Goal: Task Accomplishment & Management: Use online tool/utility

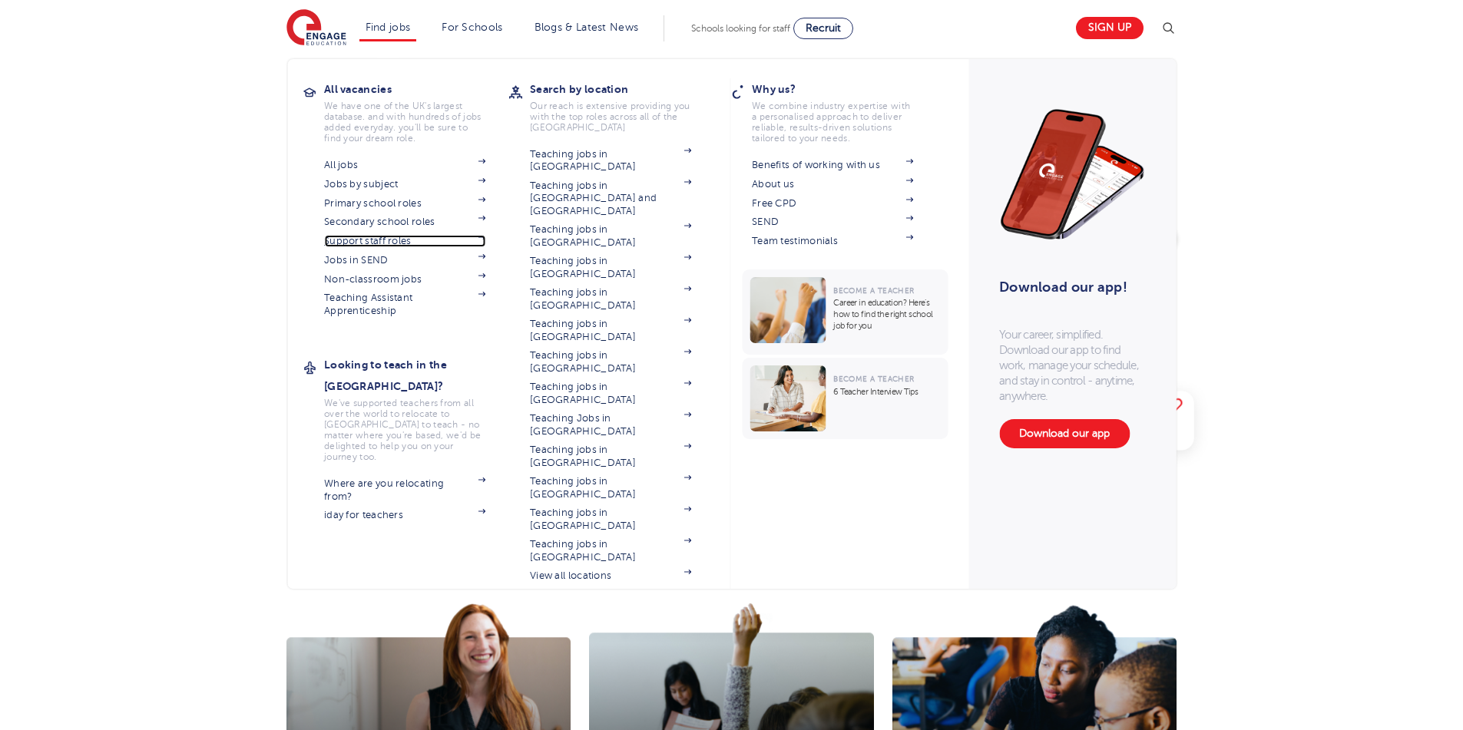
click at [485, 235] on link "Support staff roles" at bounding box center [404, 241] width 161 height 12
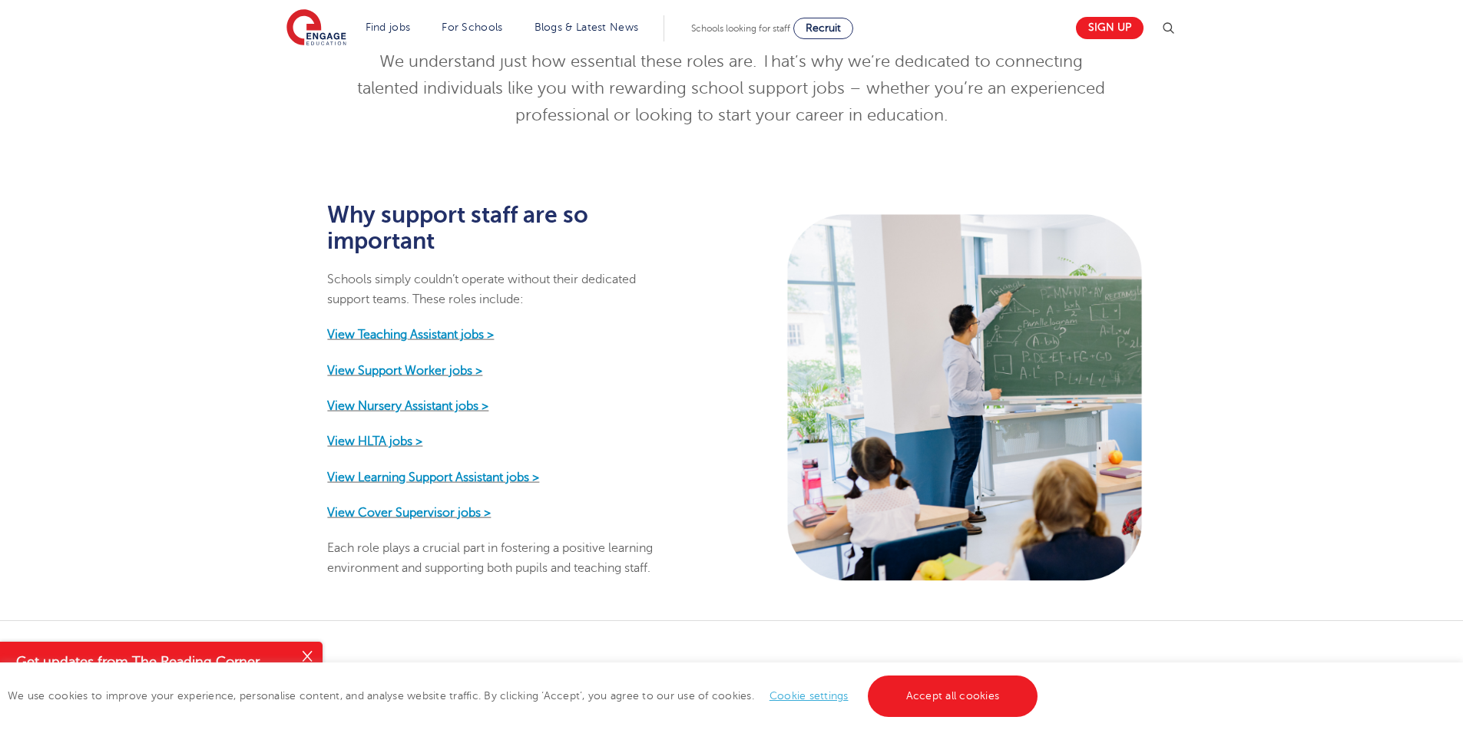
scroll to position [625, 0]
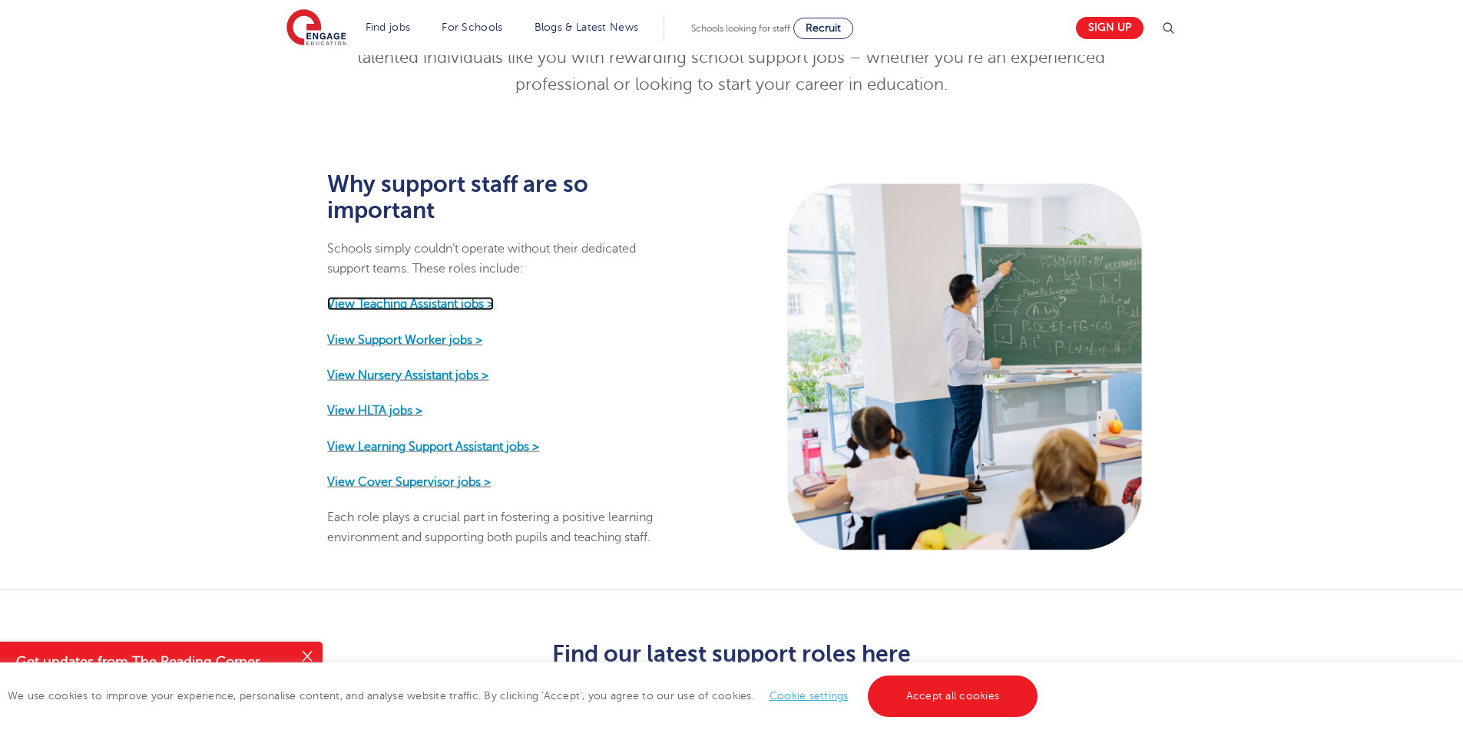
click at [415, 297] on strong "View Teaching Assistant jobs >" at bounding box center [410, 304] width 167 height 14
click at [436, 332] on strong "View Support Worker jobs >" at bounding box center [404, 339] width 155 height 14
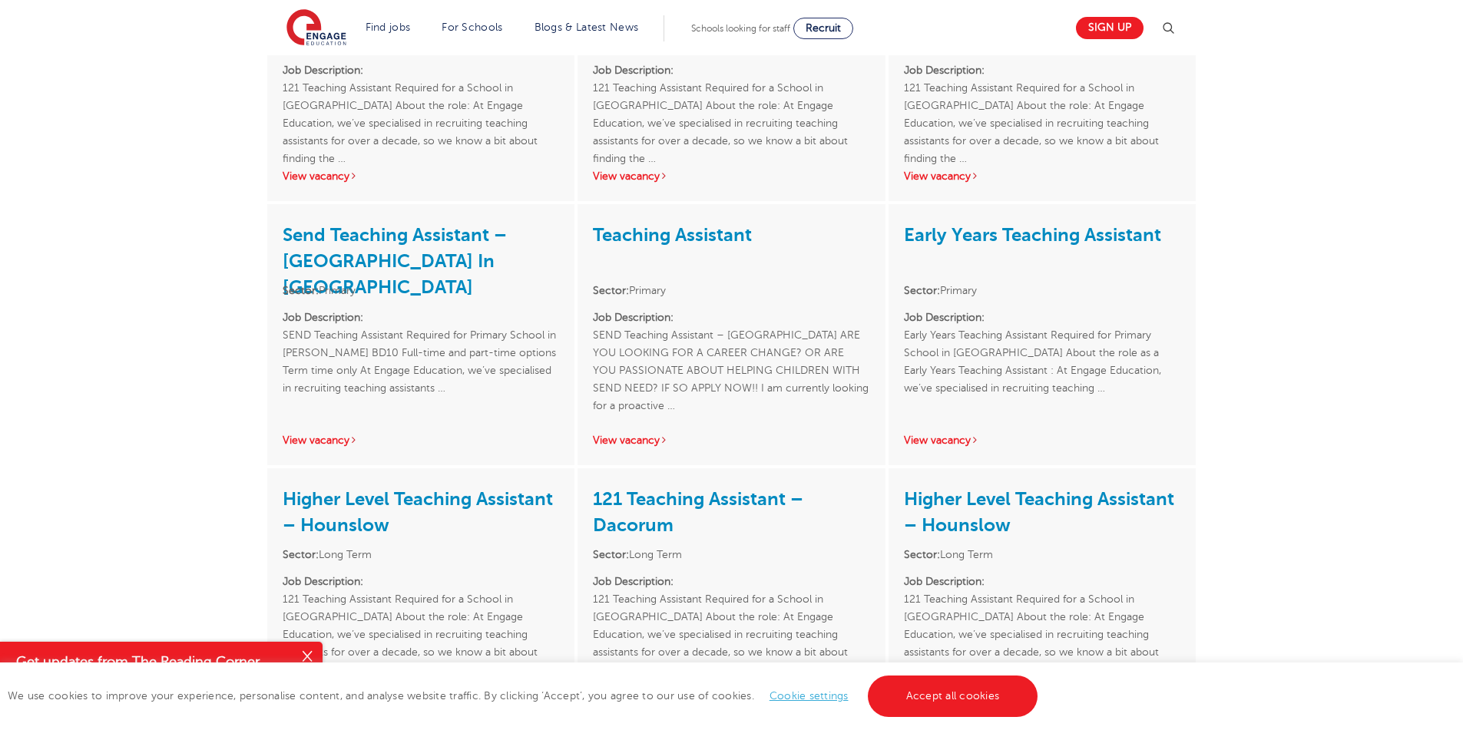
scroll to position [686, 0]
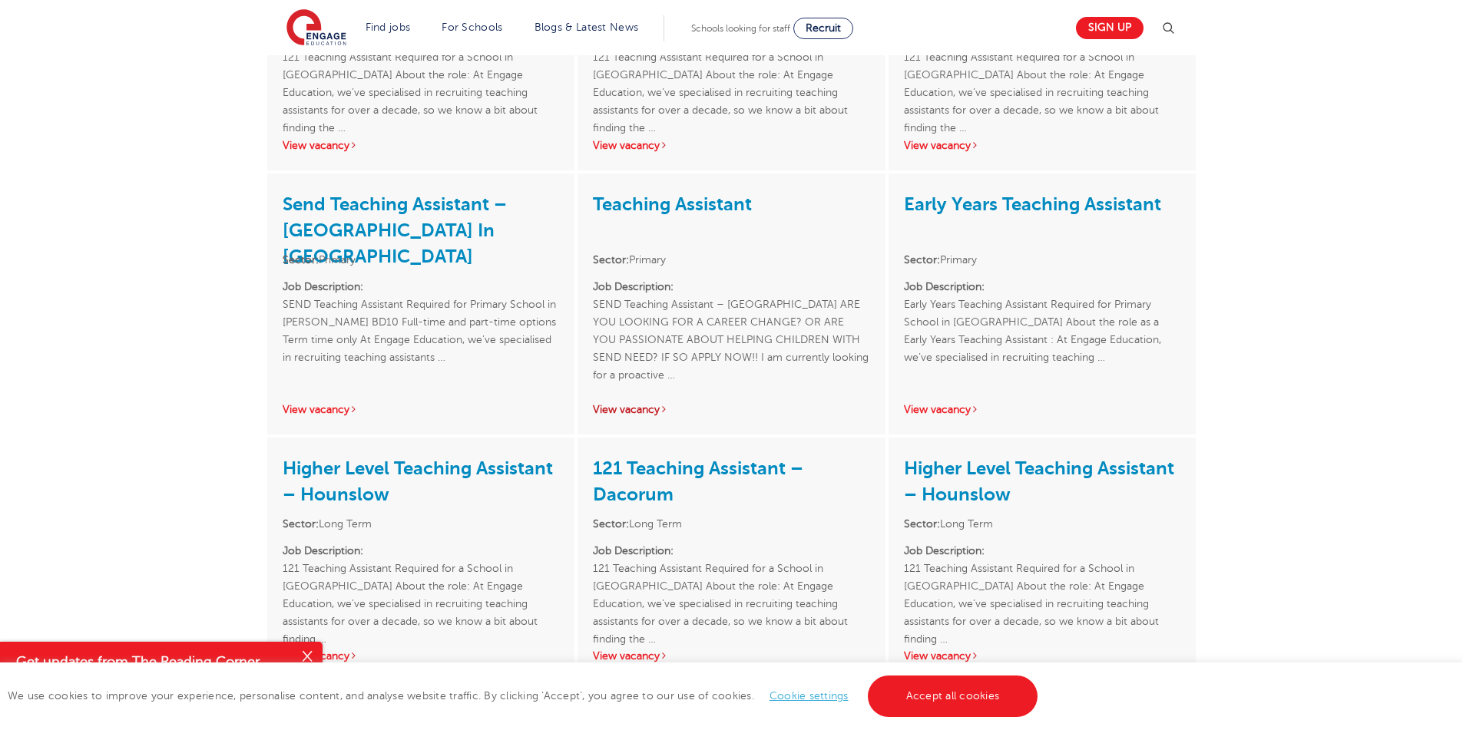
click at [653, 410] on link "View vacancy" at bounding box center [630, 410] width 75 height 12
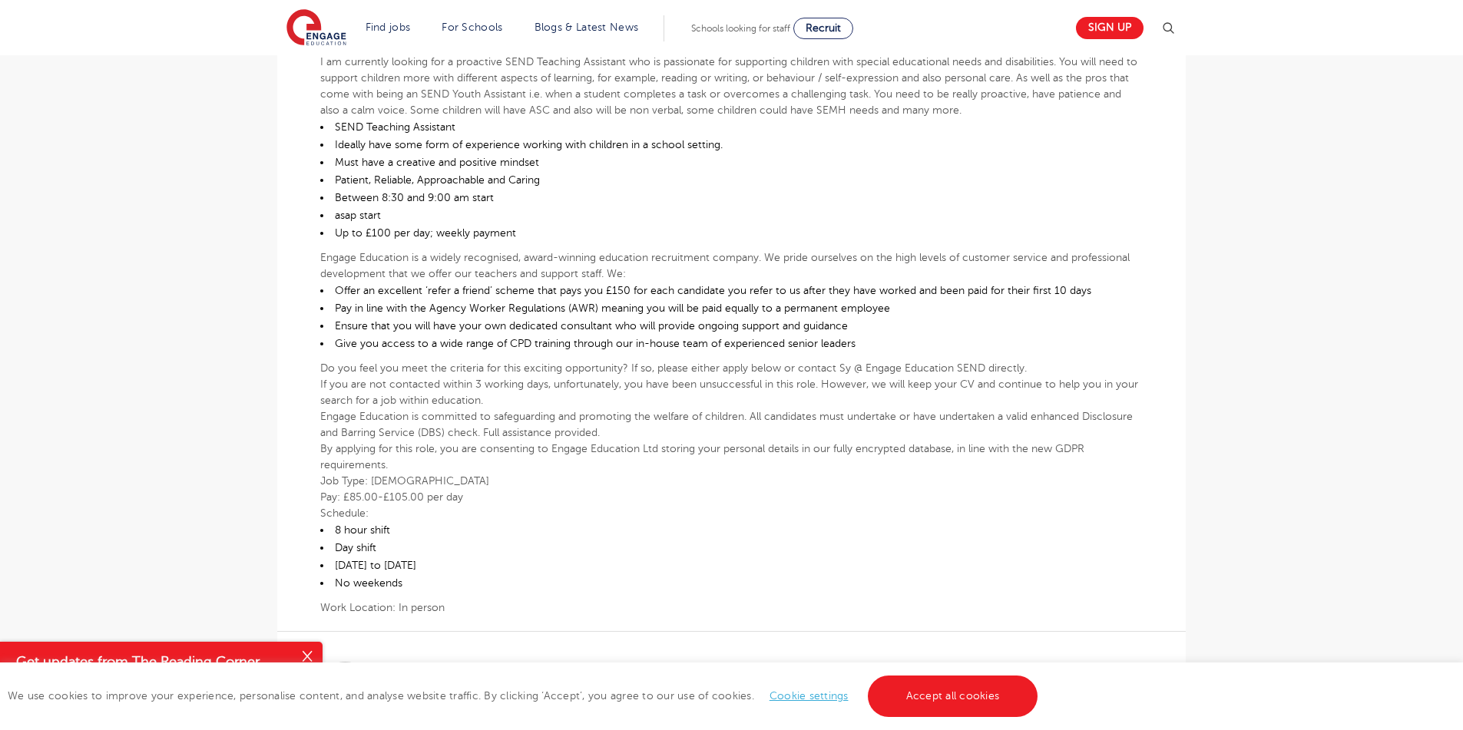
scroll to position [481, 0]
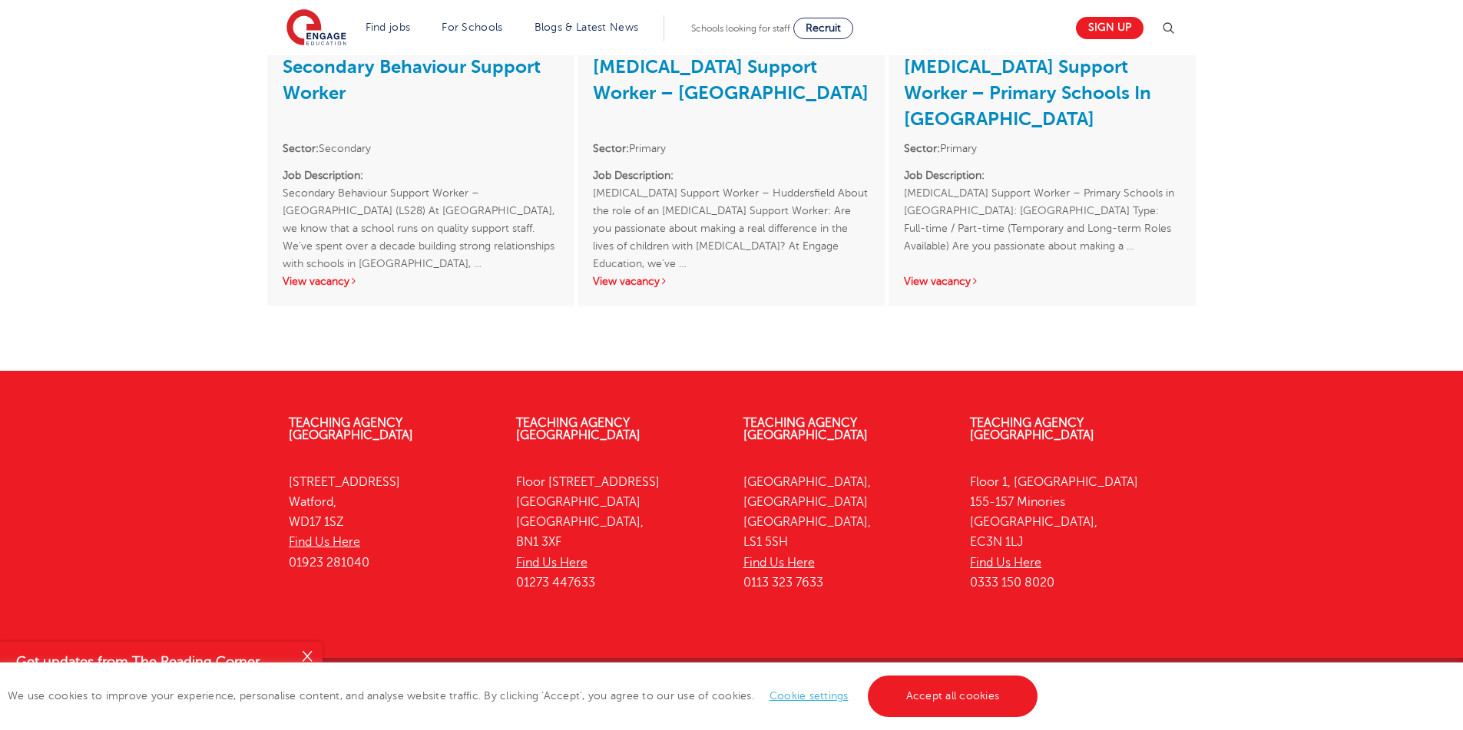
scroll to position [614, 0]
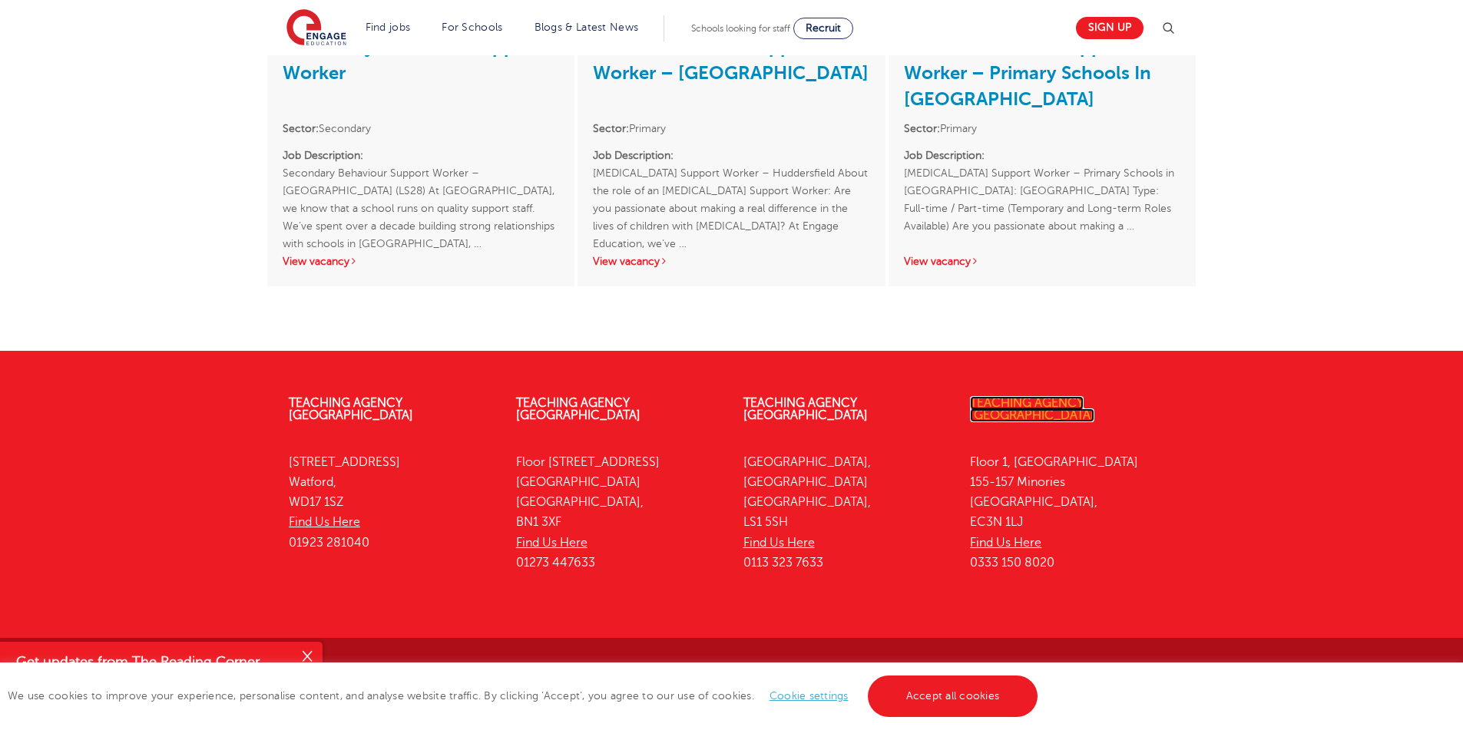
click at [1054, 404] on link "Teaching Agency [GEOGRAPHIC_DATA]" at bounding box center [1032, 409] width 124 height 26
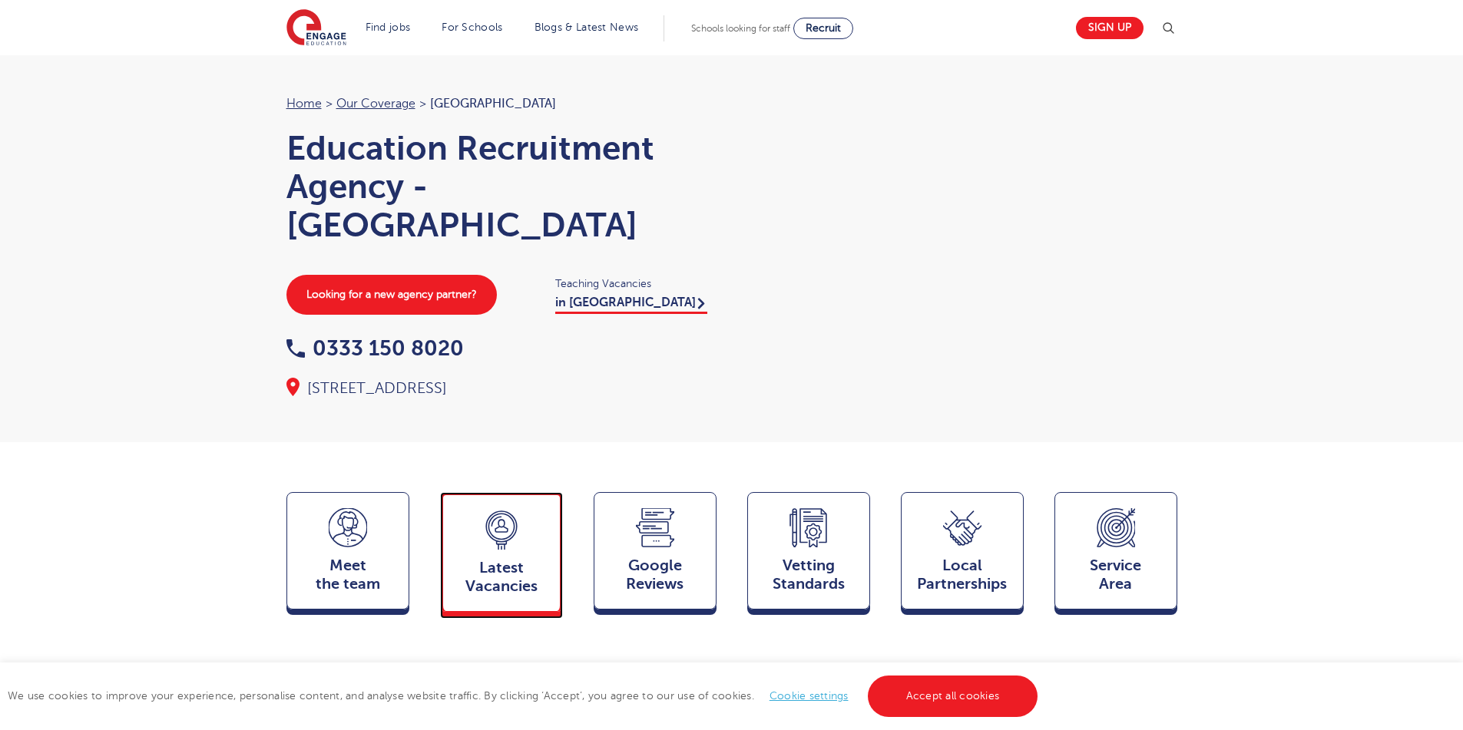
click at [501, 549] on icon at bounding box center [501, 537] width 12 height 23
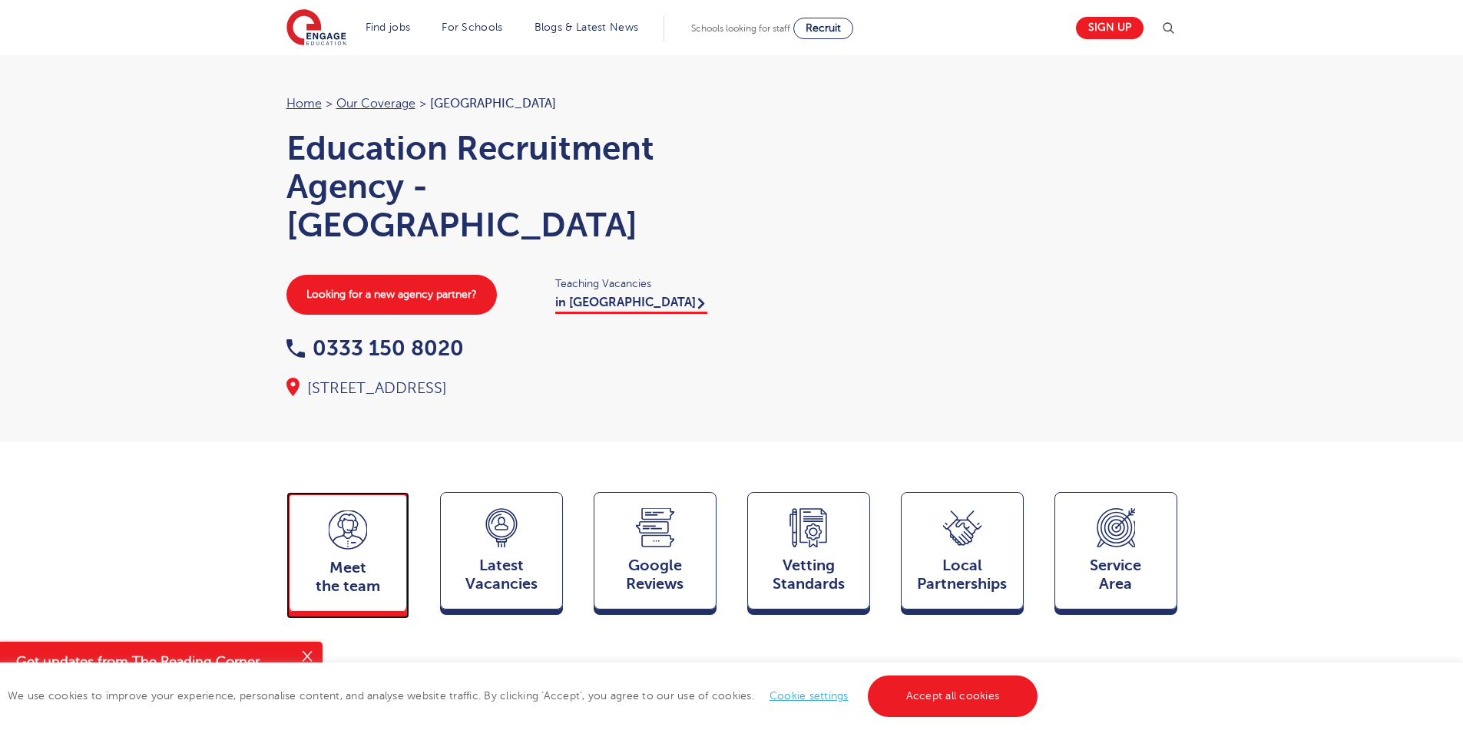
click at [347, 550] on icon at bounding box center [348, 530] width 38 height 39
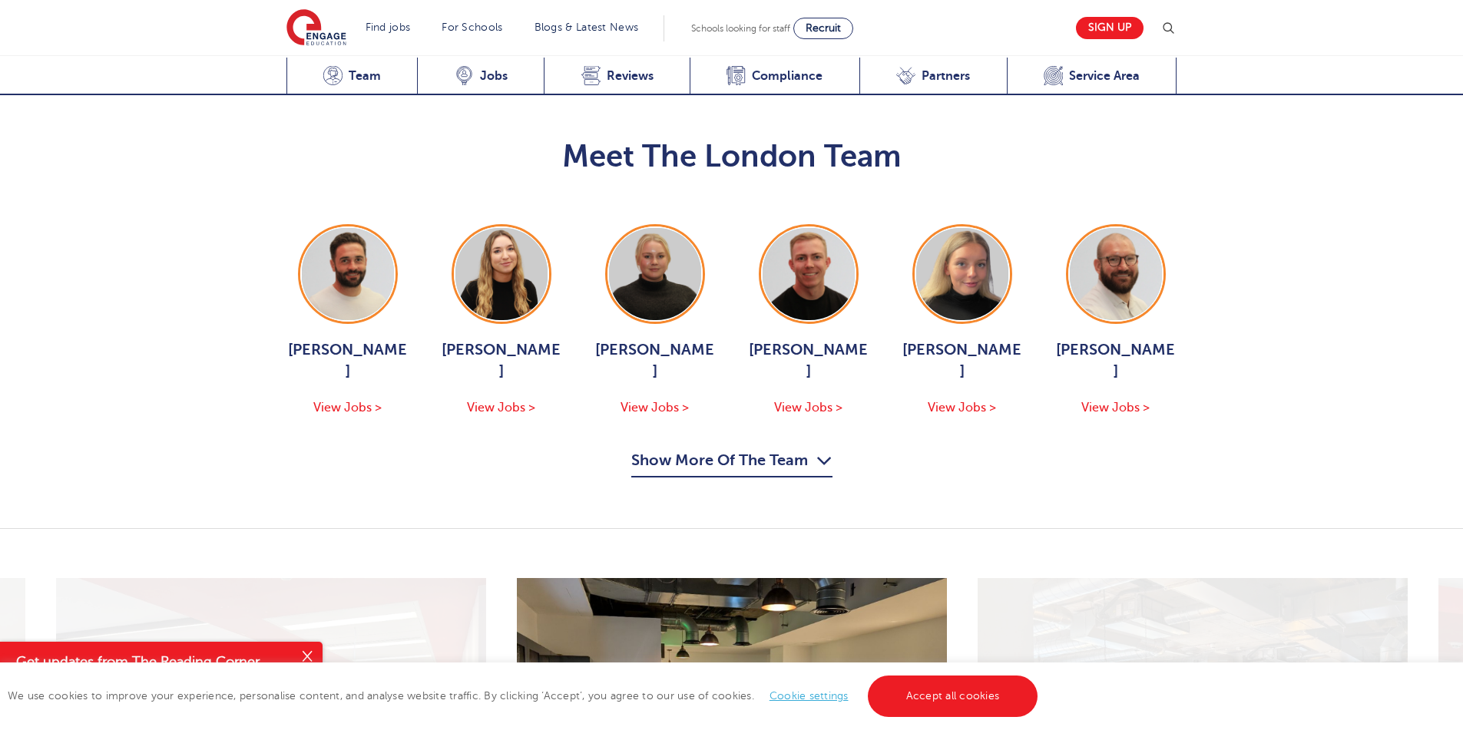
scroll to position [1646, 0]
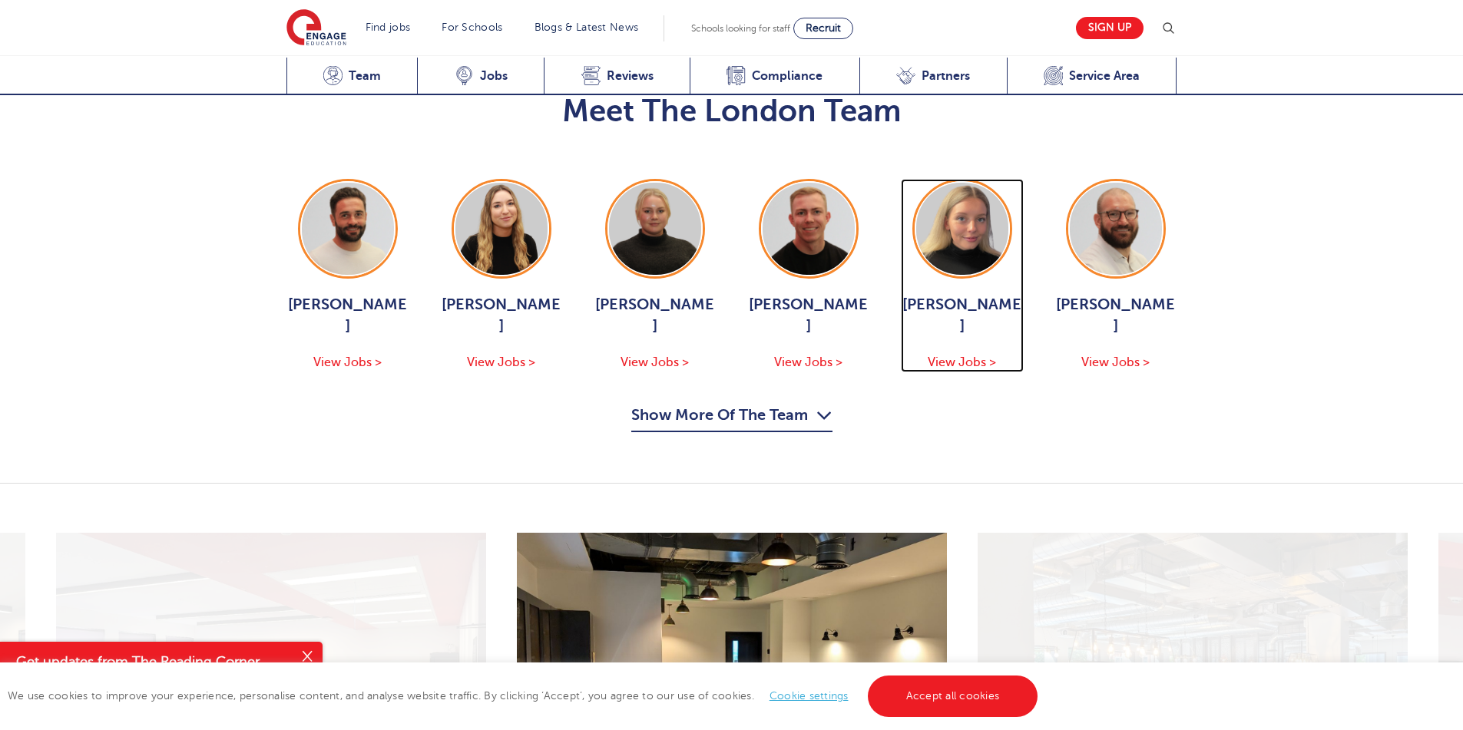
click at [964, 355] on span "View Jobs >" at bounding box center [962, 362] width 68 height 14
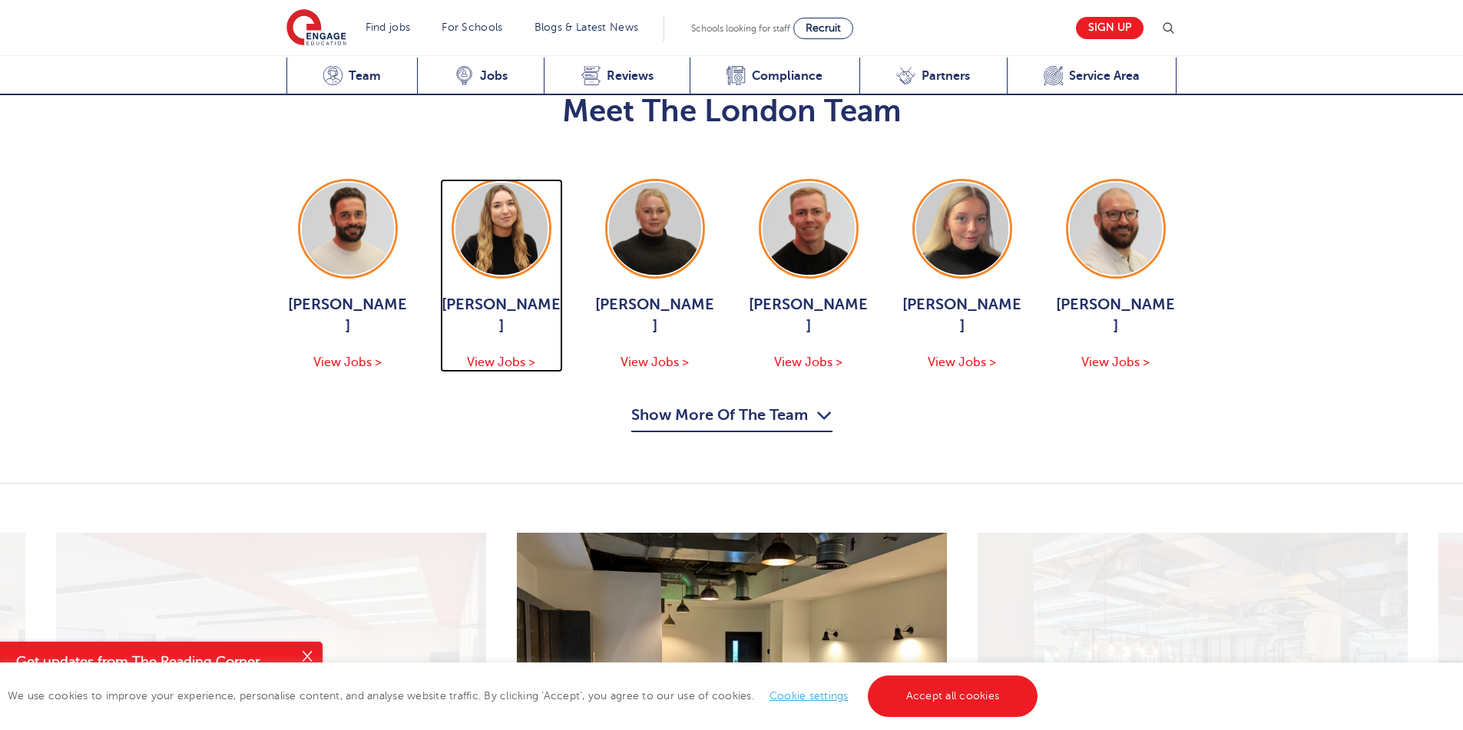
click at [498, 355] on span "View Jobs >" at bounding box center [501, 362] width 68 height 14
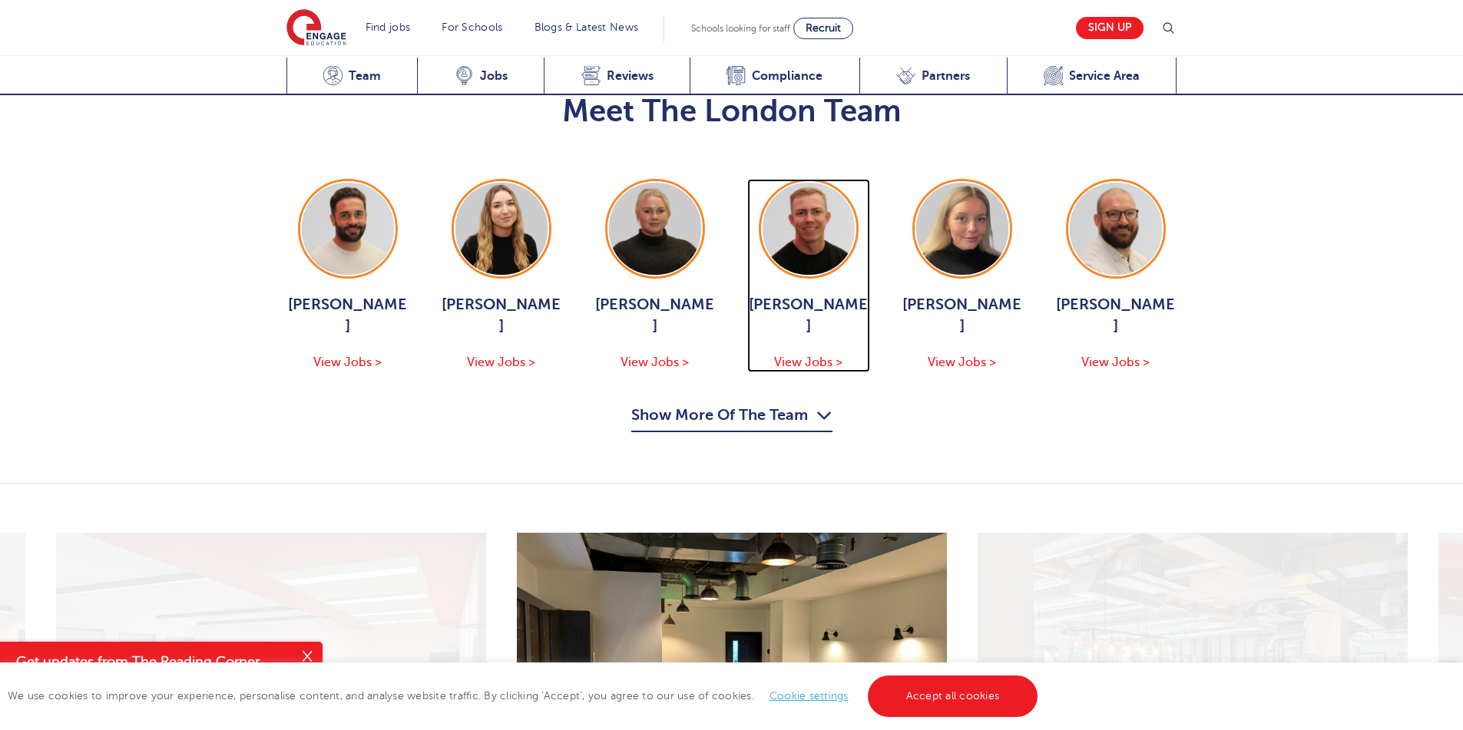
click at [812, 355] on span "View Jobs >" at bounding box center [808, 362] width 68 height 14
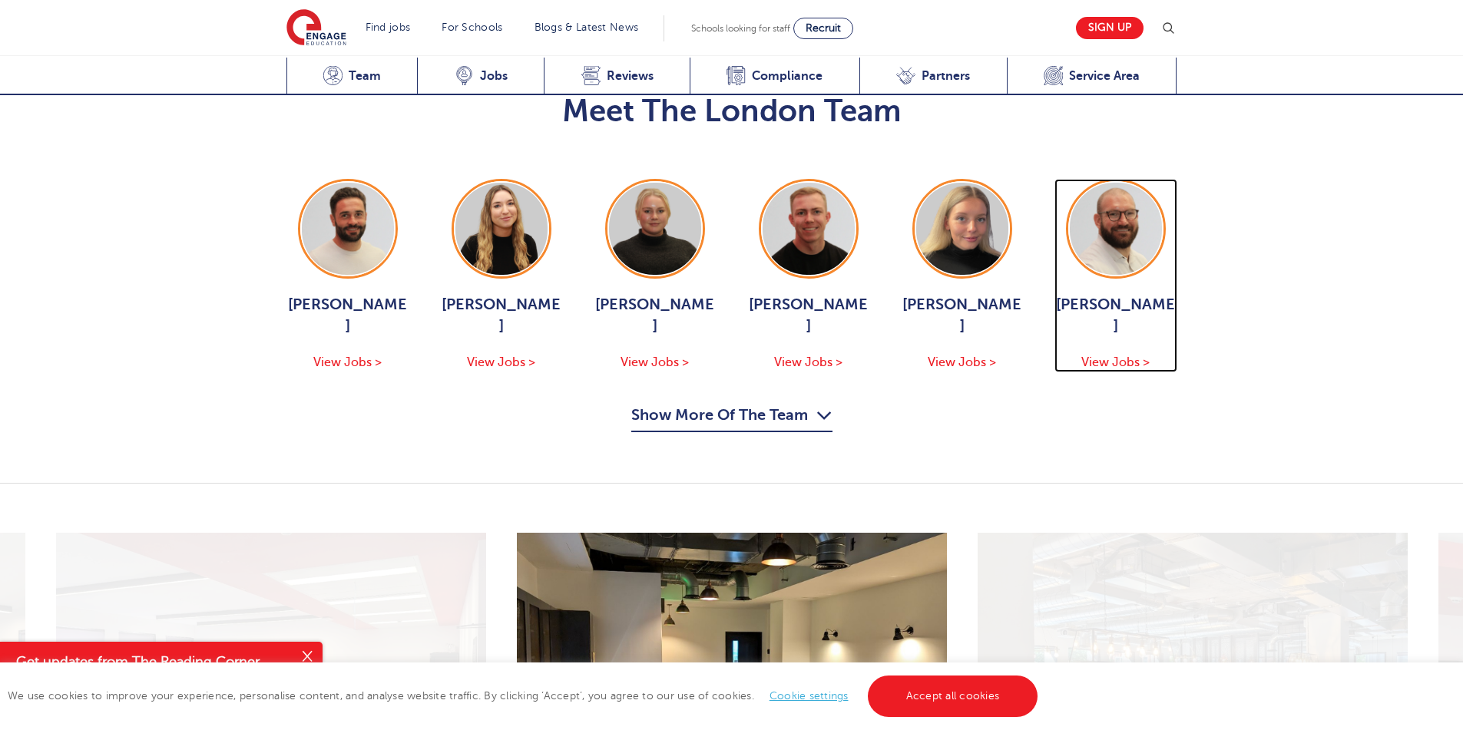
click at [1109, 355] on span "View Jobs >" at bounding box center [1115, 362] width 68 height 14
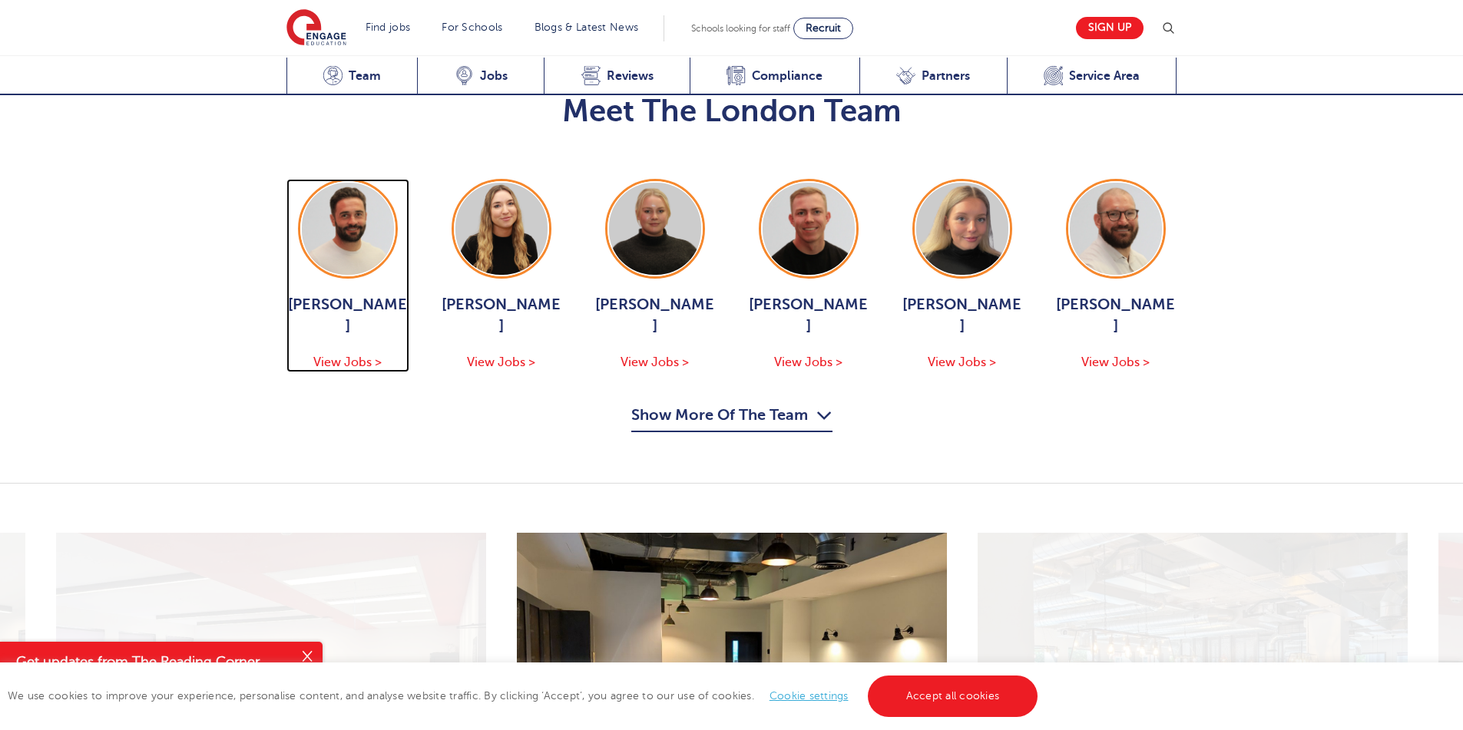
click at [351, 355] on span "View Jobs >" at bounding box center [347, 362] width 68 height 14
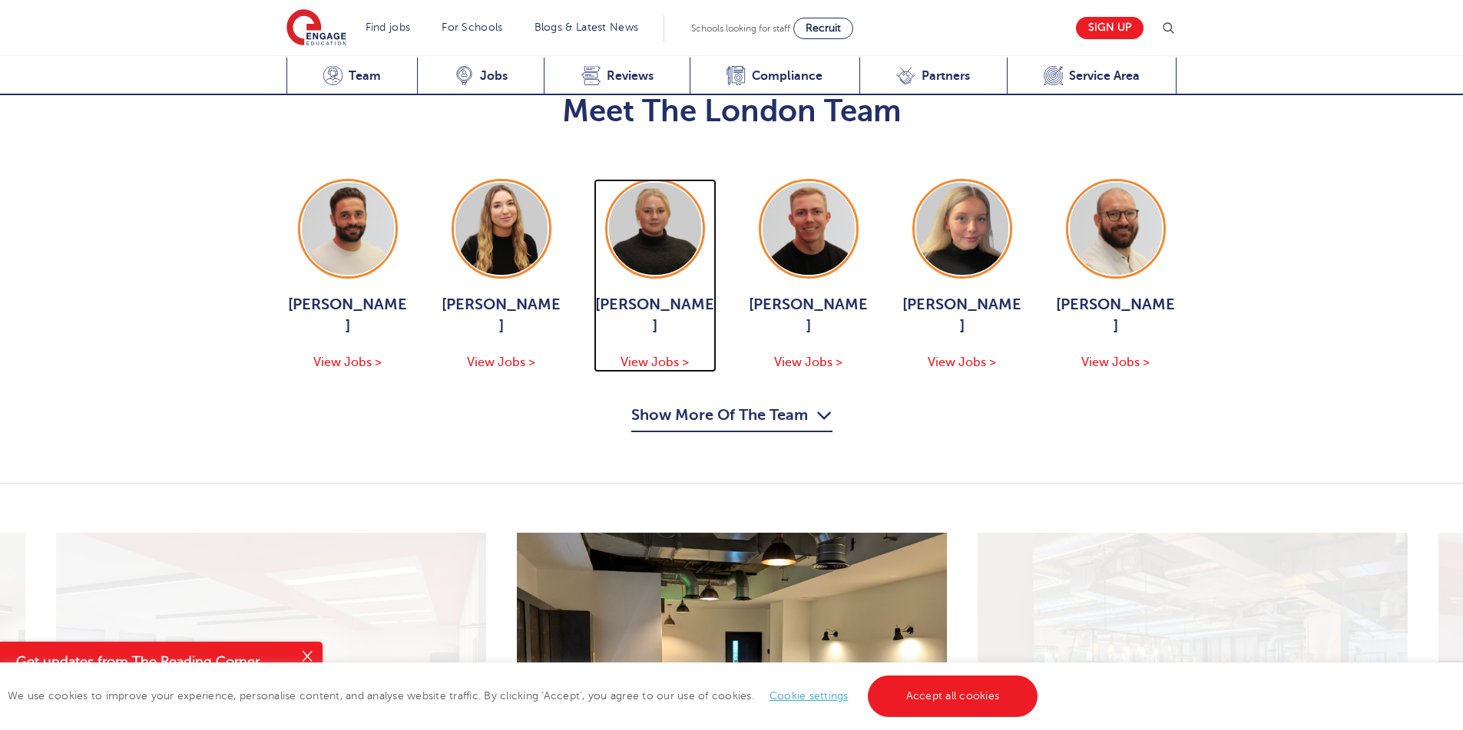
click at [669, 355] on span "View Jobs >" at bounding box center [654, 362] width 68 height 14
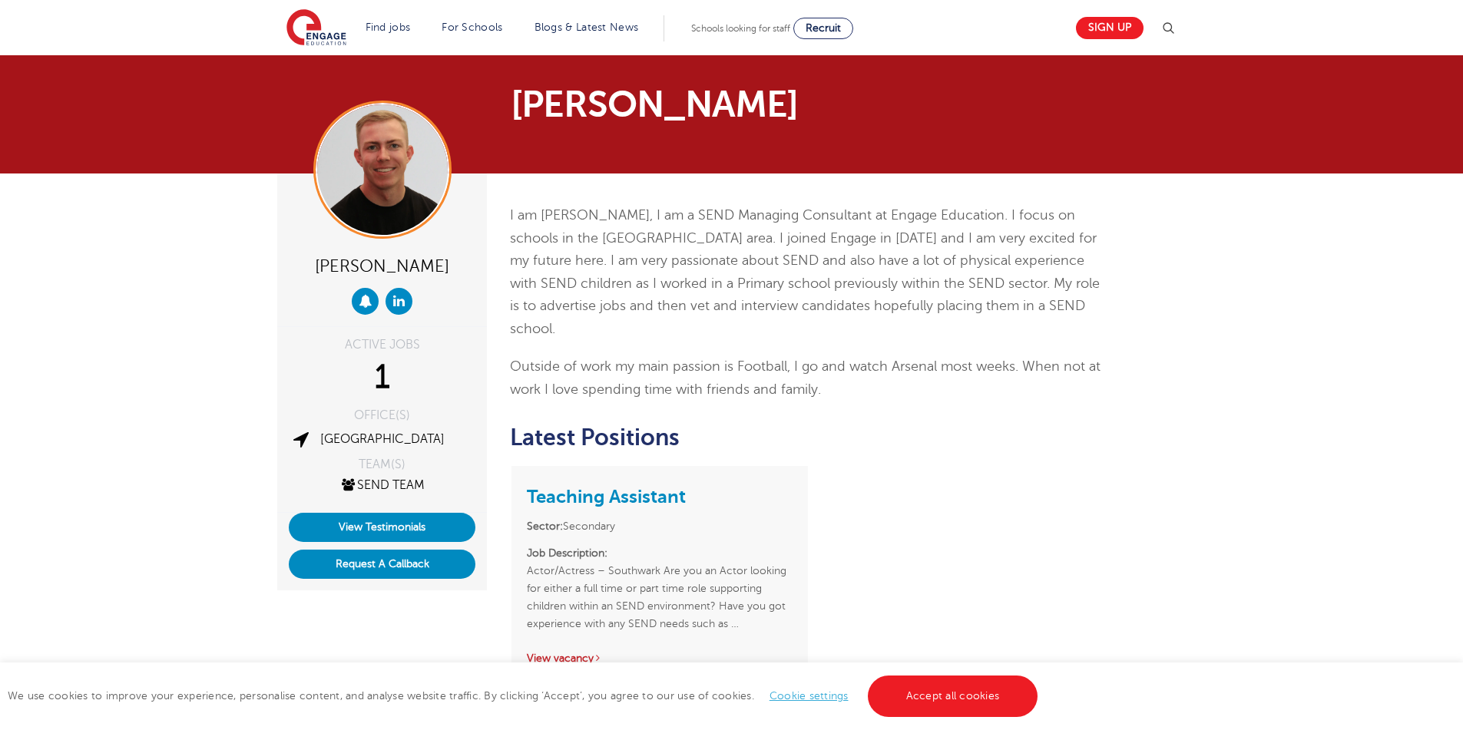
click at [570, 653] on link "View vacancy" at bounding box center [564, 659] width 75 height 12
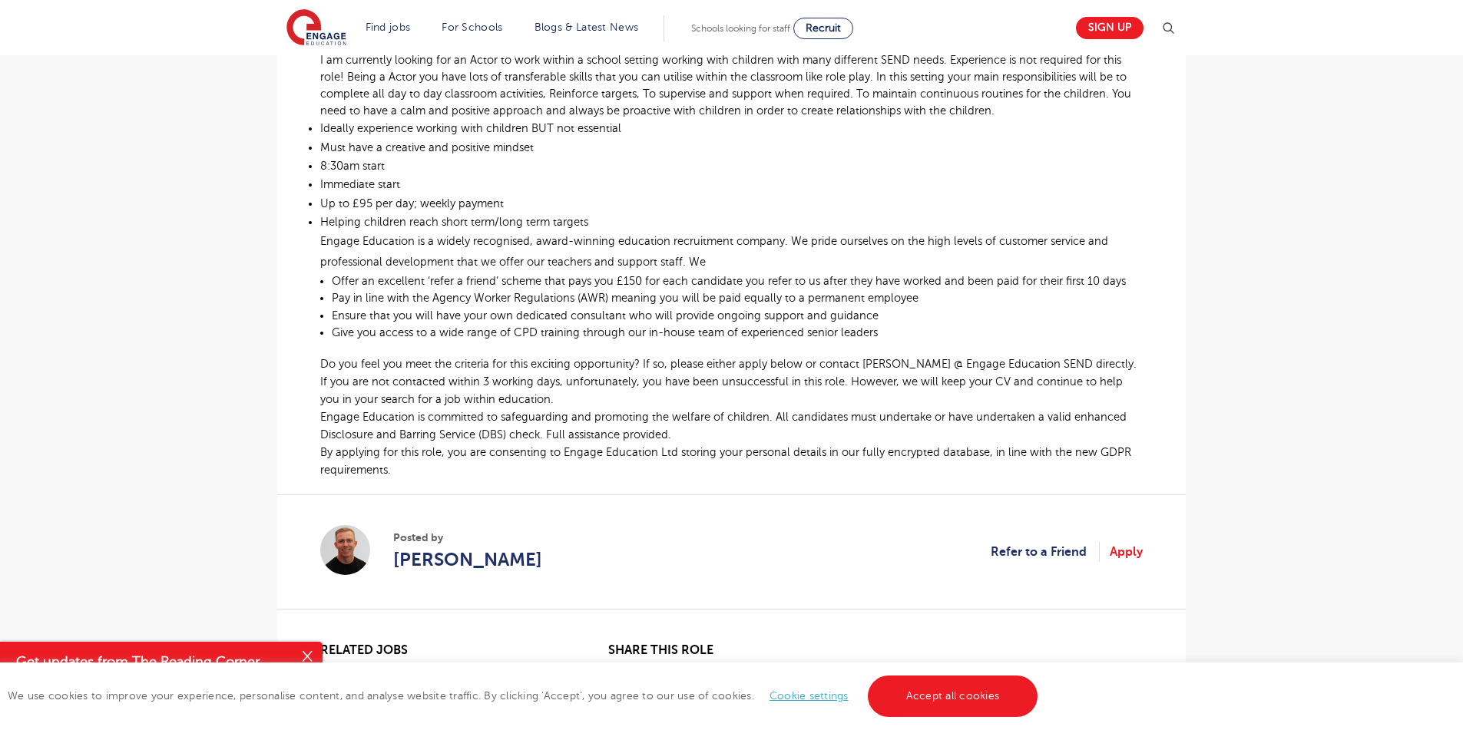
scroll to position [553, 0]
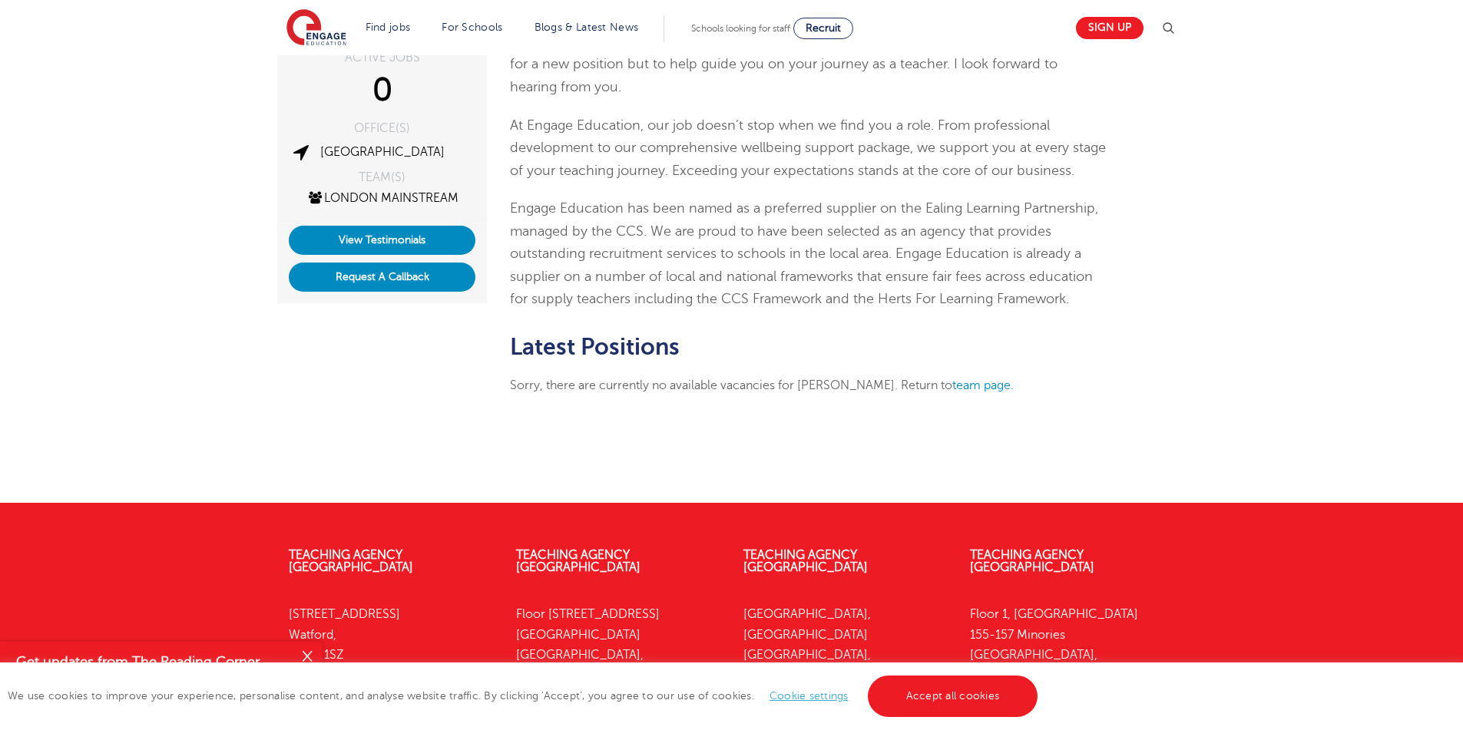
scroll to position [369, 0]
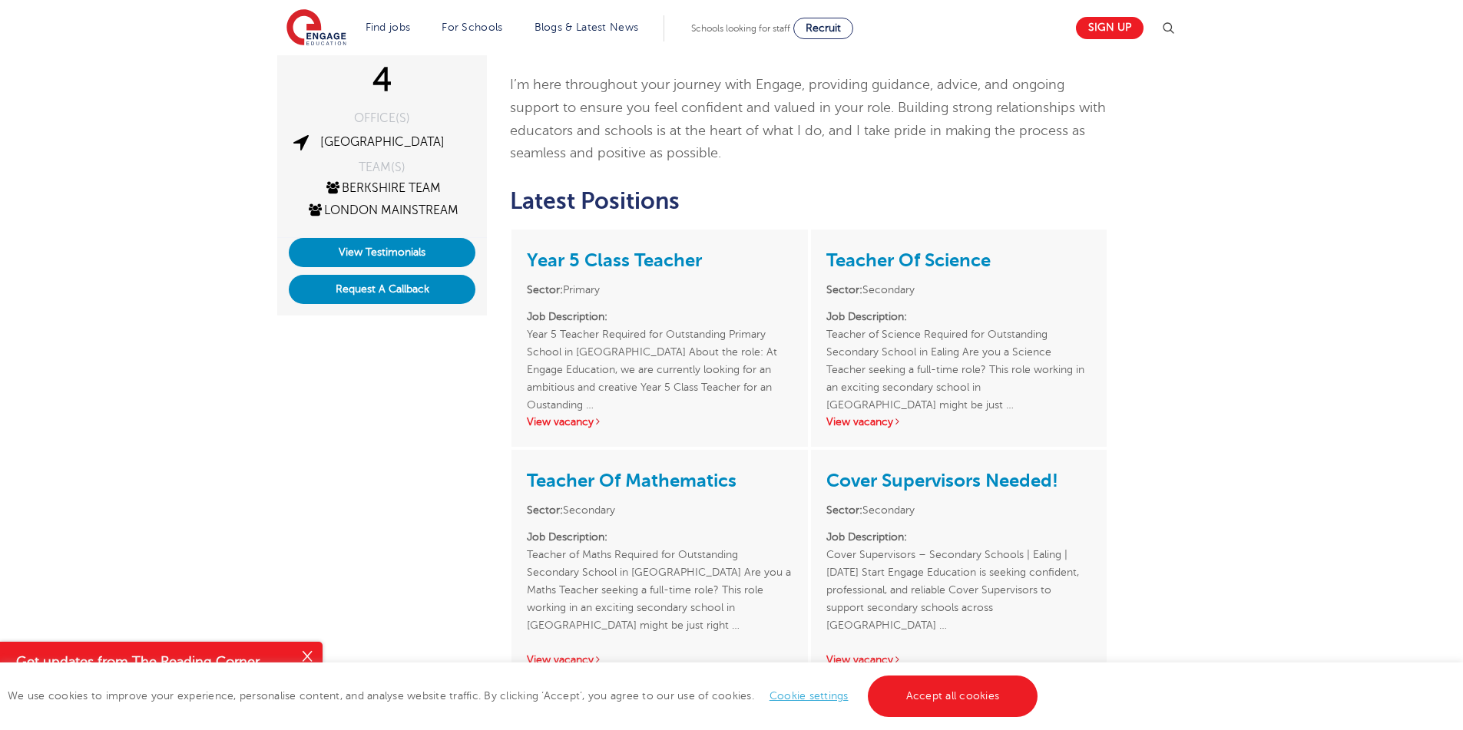
scroll to position [369, 0]
